Goal: Navigation & Orientation: Find specific page/section

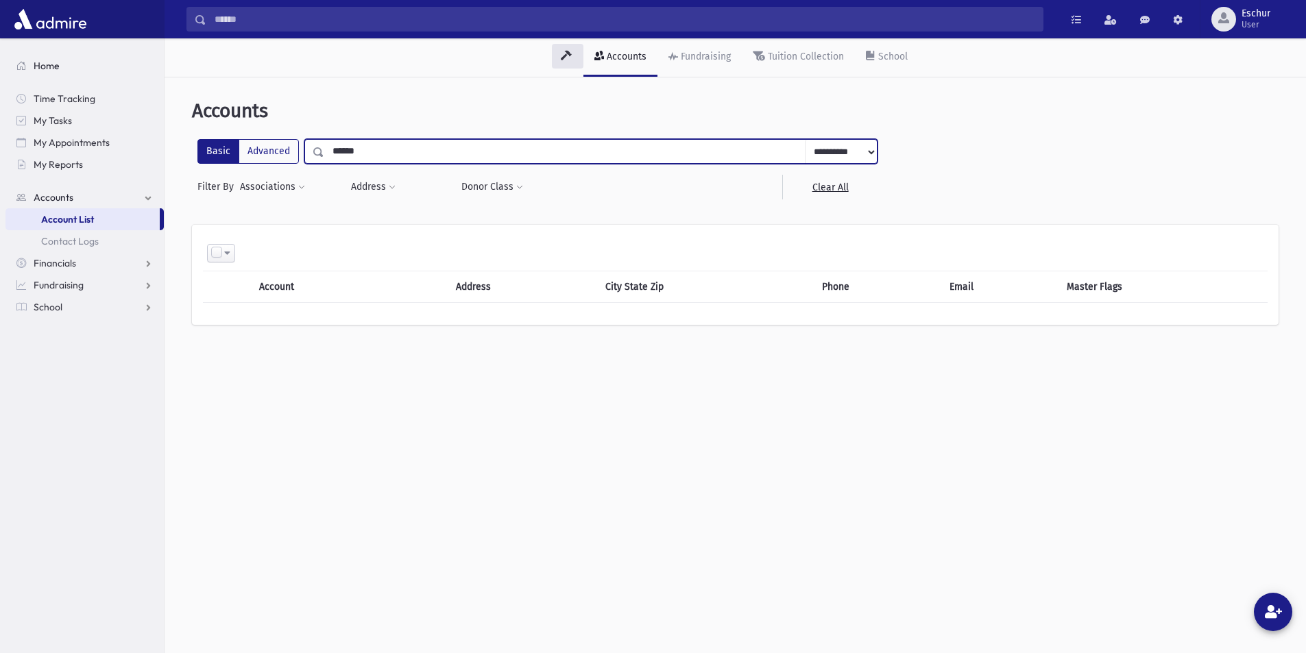
click at [33, 66] on link "Home" at bounding box center [84, 66] width 158 height 22
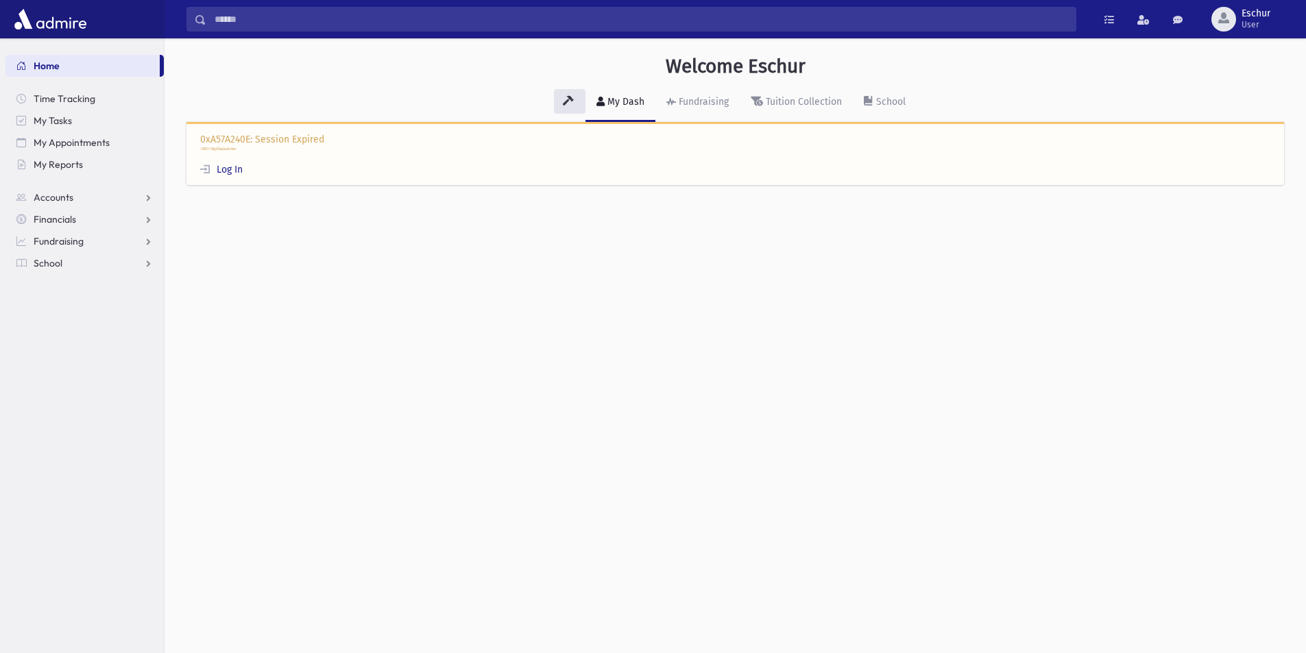
click at [246, 170] on div "0xA57A240E: Session Expired /WGT/WgtDisplayIndex Log In" at bounding box center [734, 154] width 1097 height 64
click at [227, 170] on link "Log In" at bounding box center [221, 170] width 42 height 12
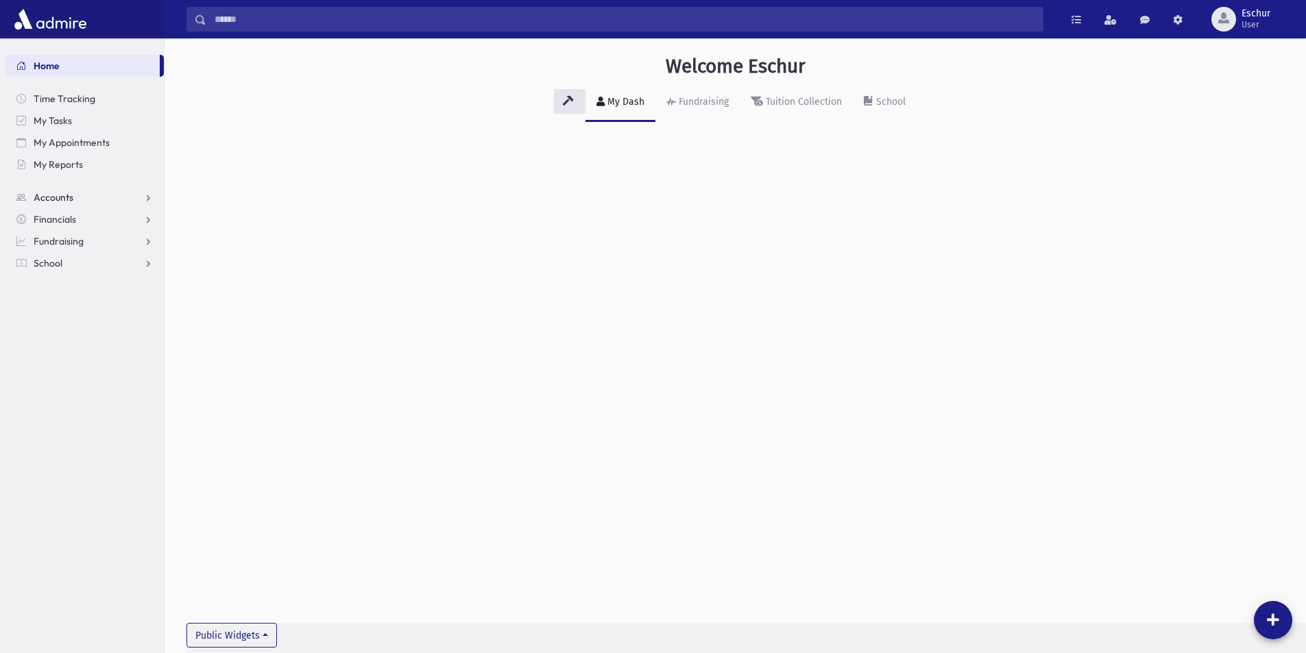
click at [55, 192] on span "Accounts" at bounding box center [54, 197] width 40 height 12
click at [63, 221] on span "Account List" at bounding box center [67, 219] width 53 height 12
